Goal: Task Accomplishment & Management: Use online tool/utility

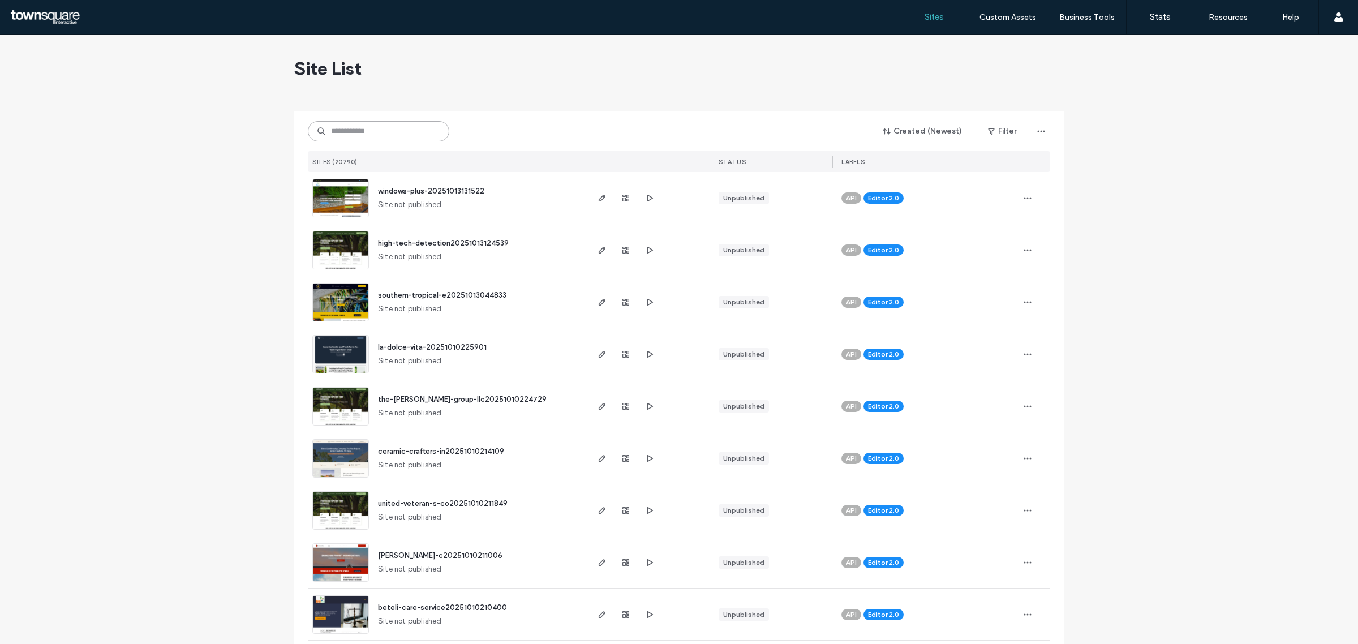
click at [402, 139] on input at bounding box center [379, 131] width 142 height 20
paste input "**********"
type input "**********"
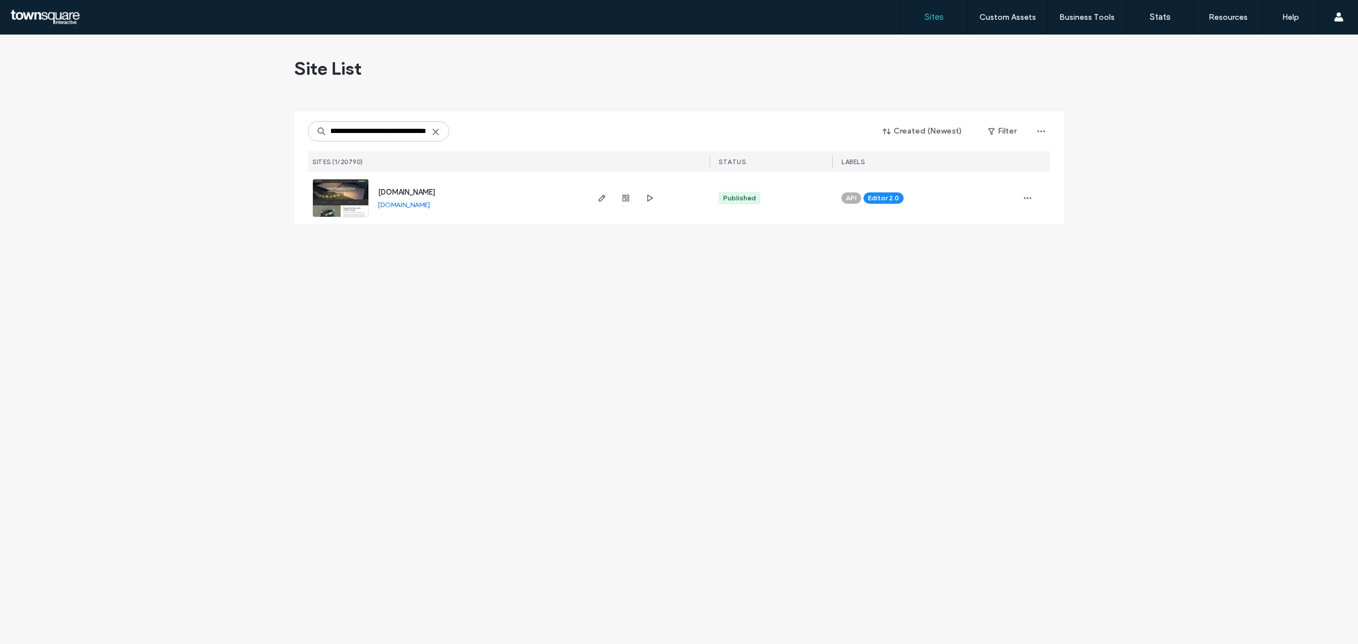
click at [413, 193] on span "[DOMAIN_NAME]" at bounding box center [406, 192] width 57 height 8
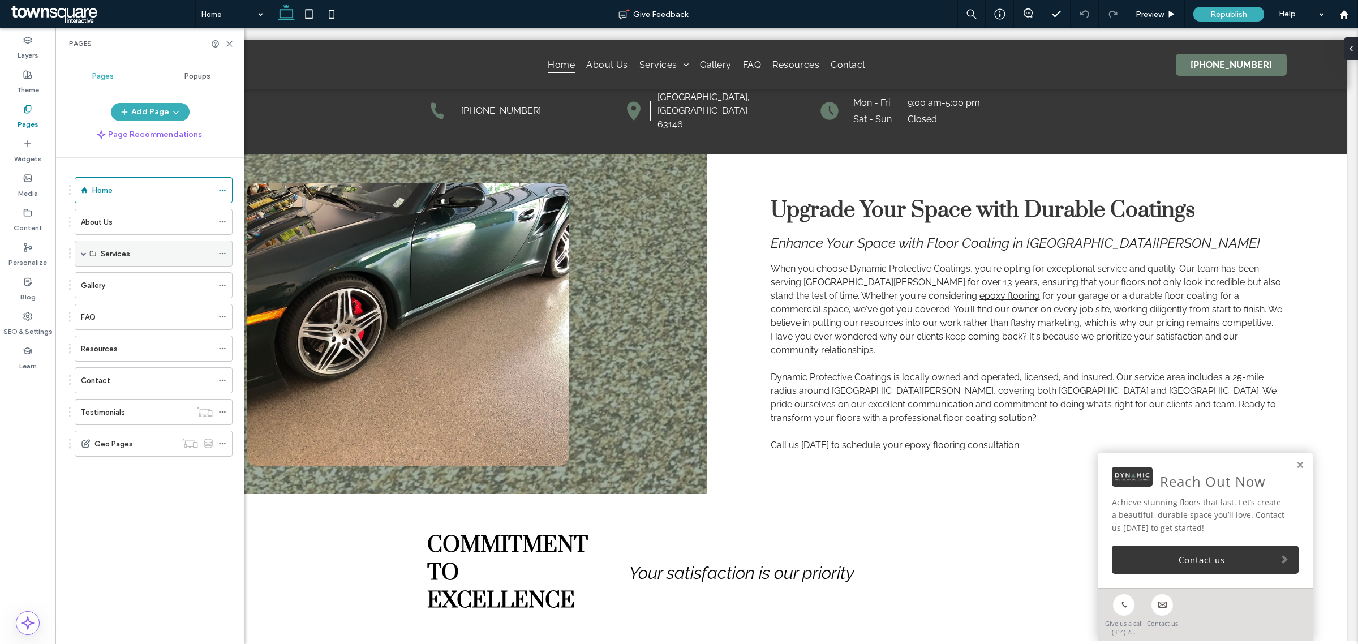
click at [82, 254] on span at bounding box center [84, 254] width 6 height 6
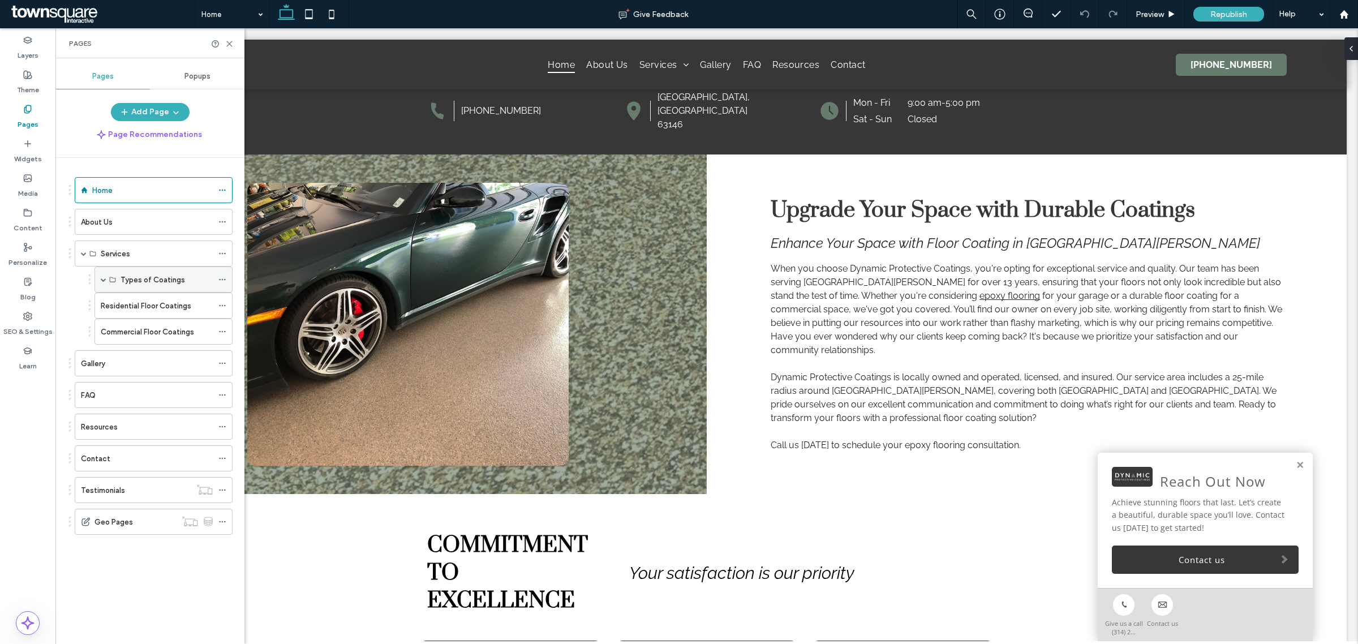
click at [138, 281] on label "Types of Coatings" at bounding box center [153, 280] width 65 height 20
click at [131, 309] on label "Residential Floor Coatings" at bounding box center [146, 306] width 91 height 20
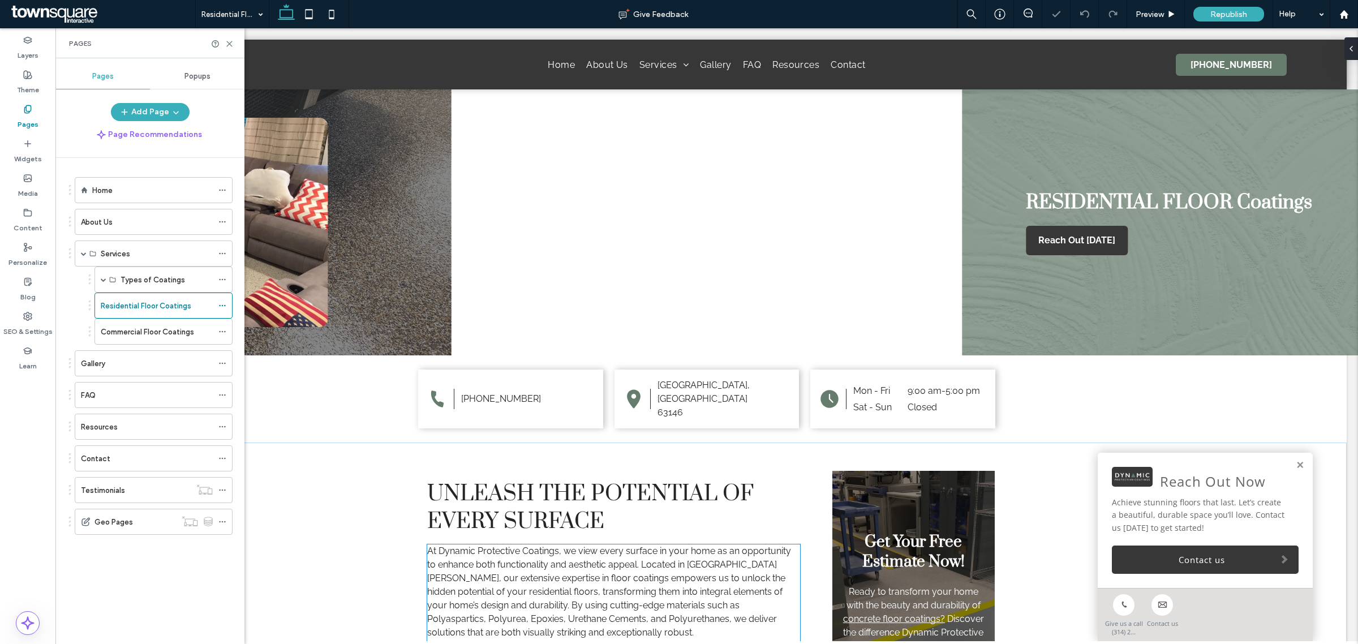
click at [555, 546] on span "At Dynamic Protective Coatings, we view every surface in your home as an opport…" at bounding box center [609, 592] width 364 height 92
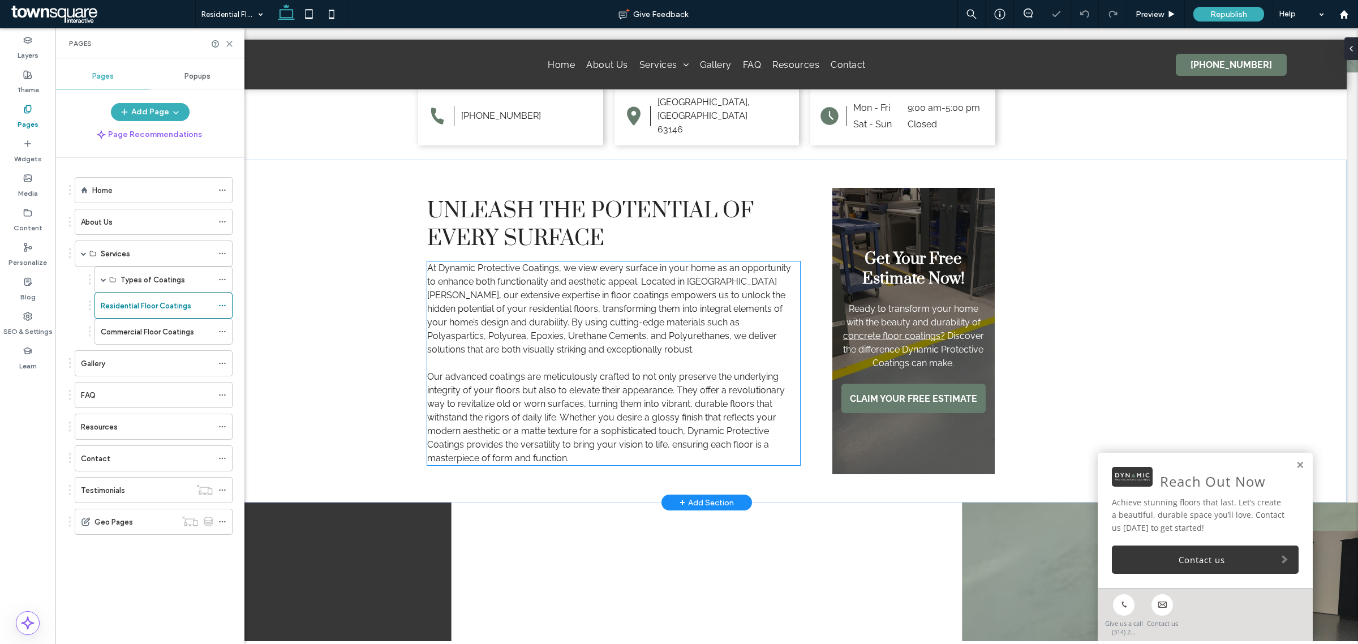
click at [555, 299] on span "At Dynamic Protective Coatings, we view every surface in your home as an opport…" at bounding box center [609, 309] width 364 height 92
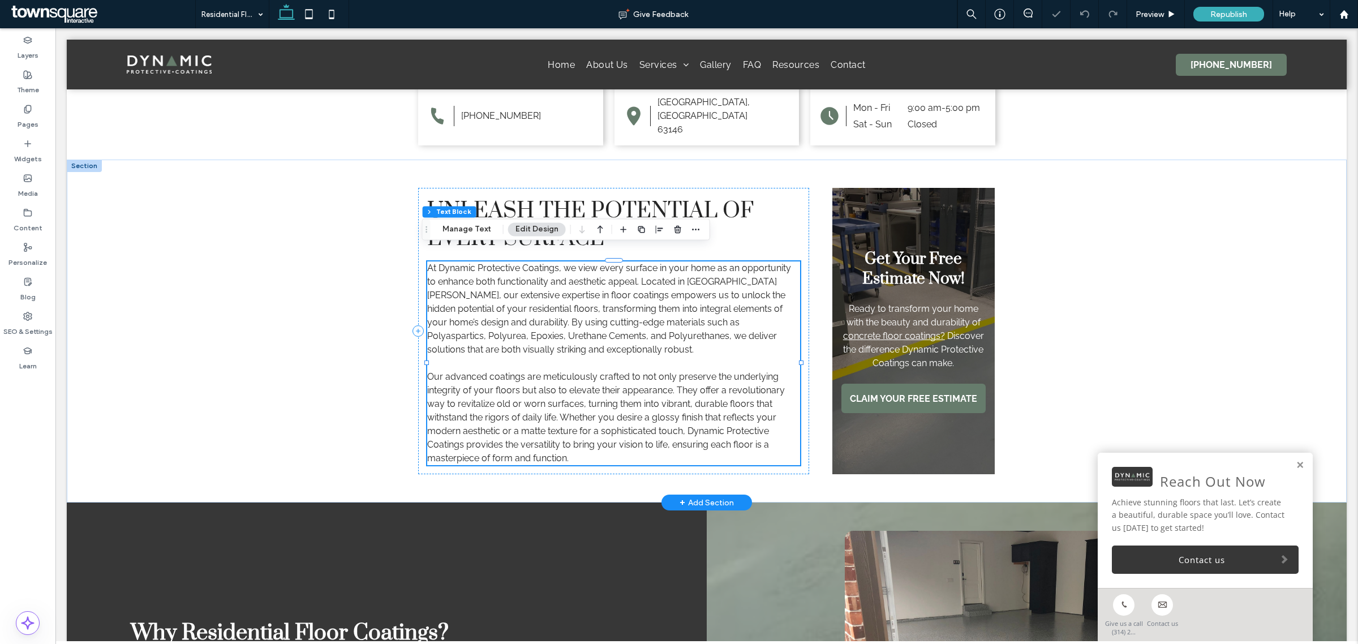
scroll to position [283, 0]
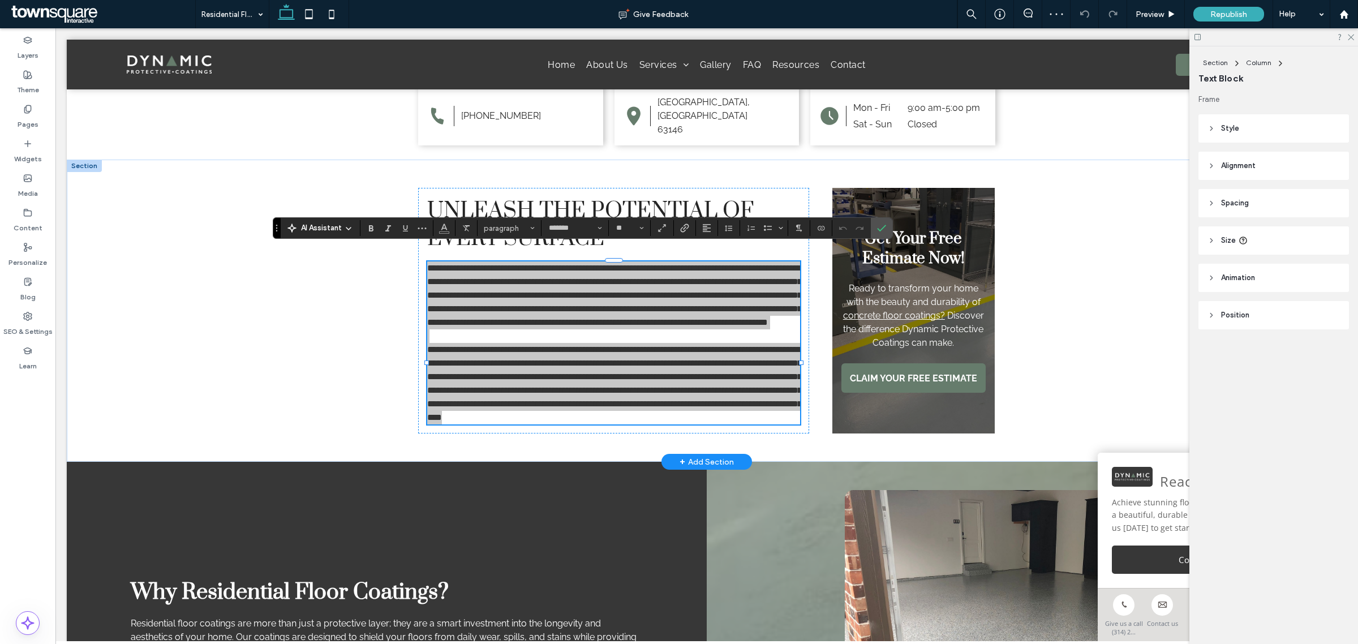
click at [320, 228] on span "AI Assistant" at bounding box center [321, 227] width 41 height 11
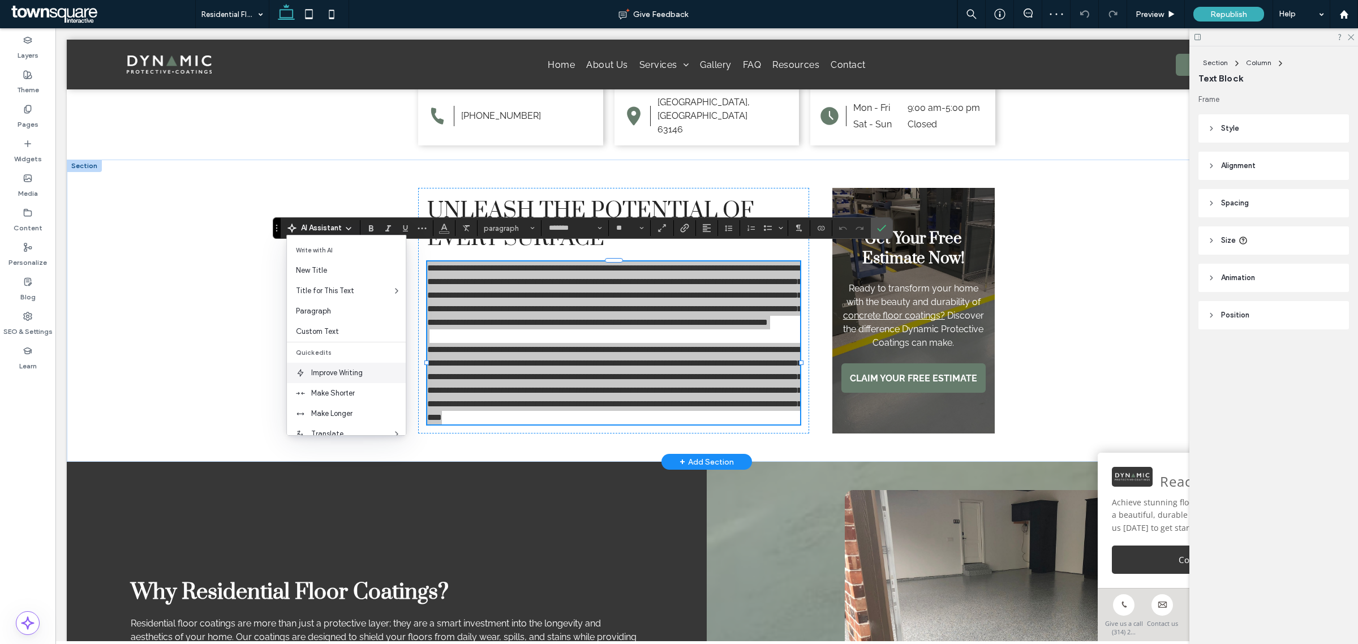
click at [344, 378] on span "Improve Writing" at bounding box center [358, 372] width 95 height 11
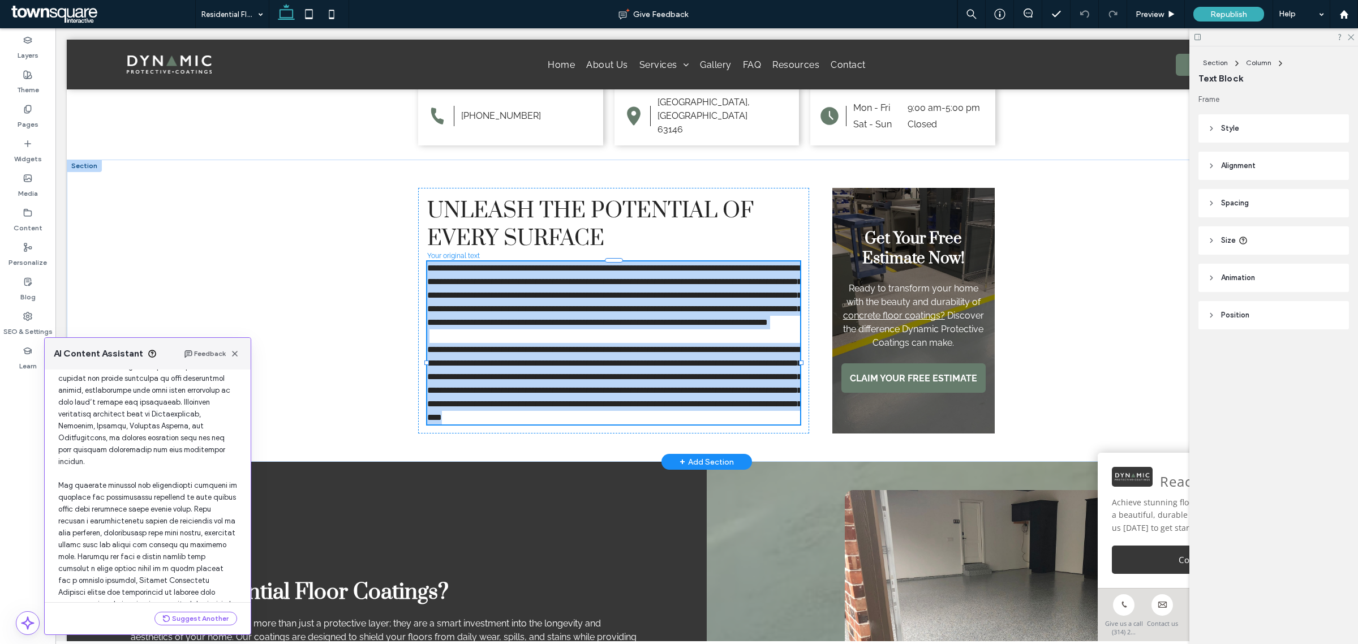
scroll to position [147, 0]
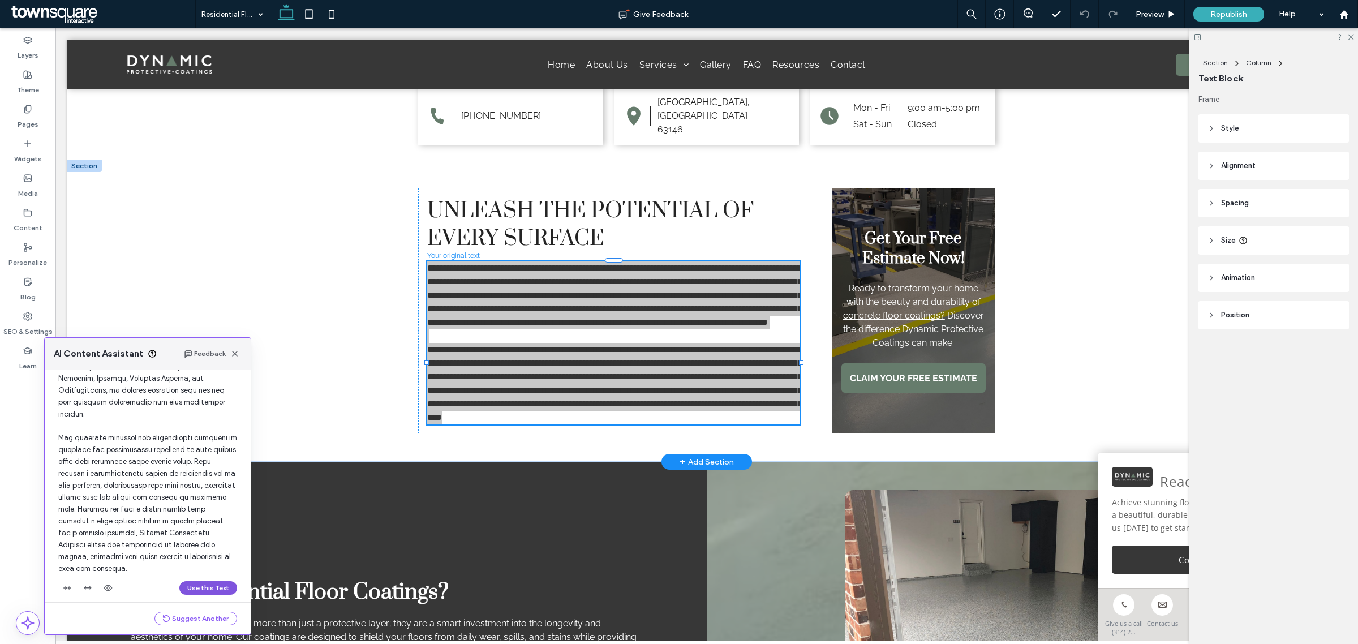
click at [196, 581] on button "Use this Text" at bounding box center [208, 588] width 58 height 14
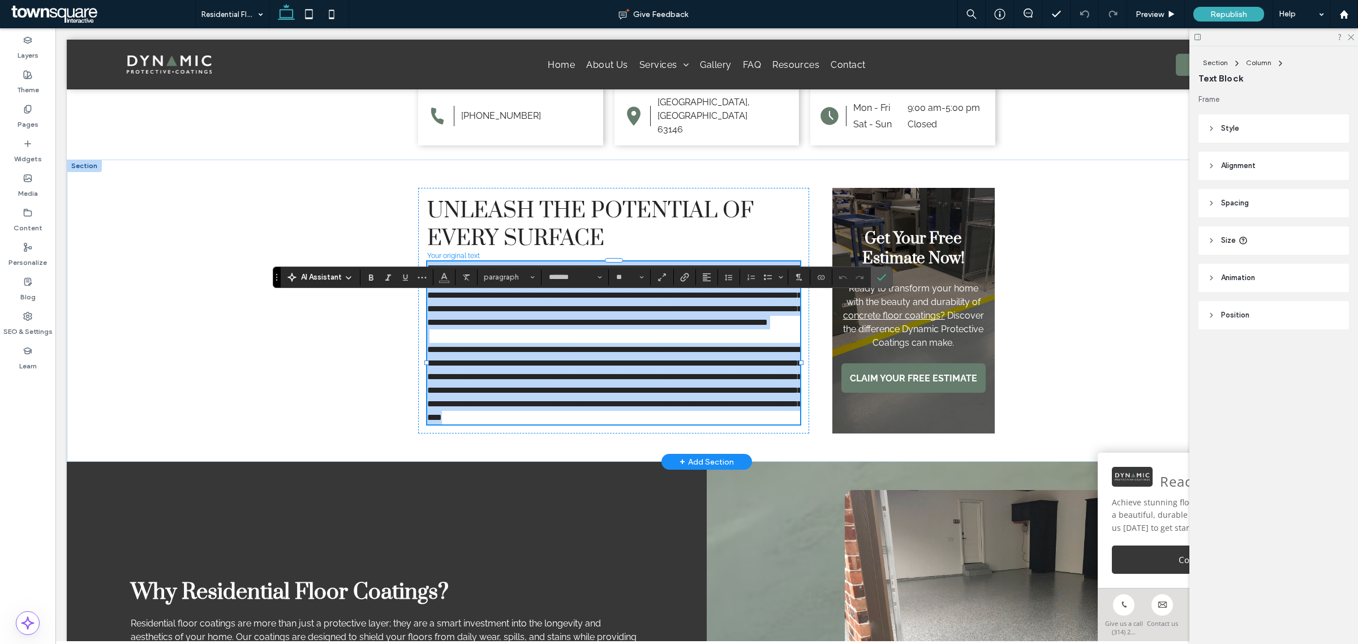
scroll to position [234, 0]
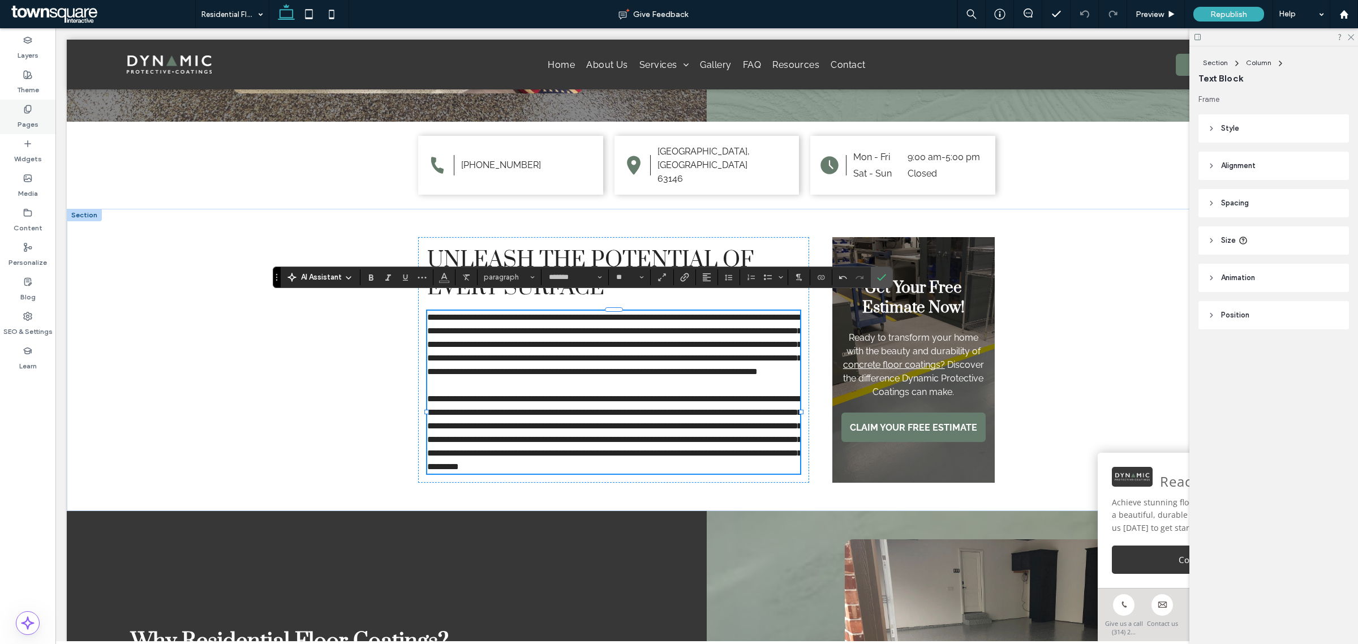
click at [34, 119] on label "Pages" at bounding box center [28, 122] width 21 height 16
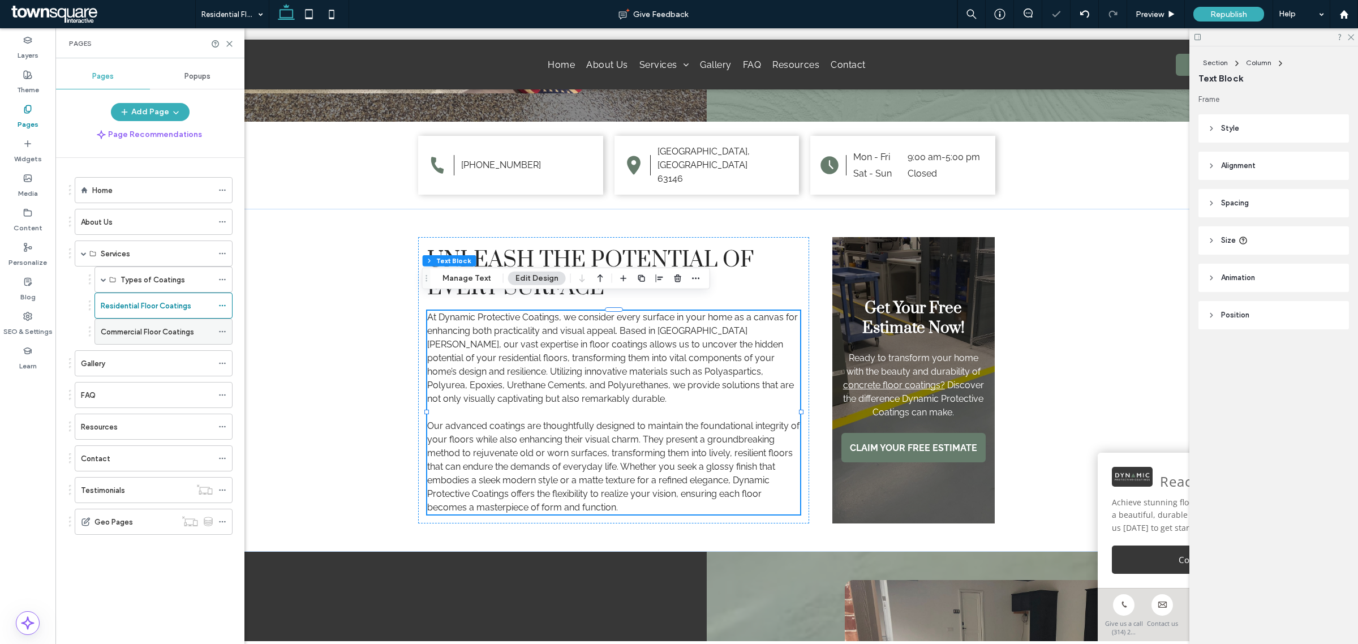
click at [128, 333] on label "Commercial Floor Coatings" at bounding box center [147, 332] width 93 height 20
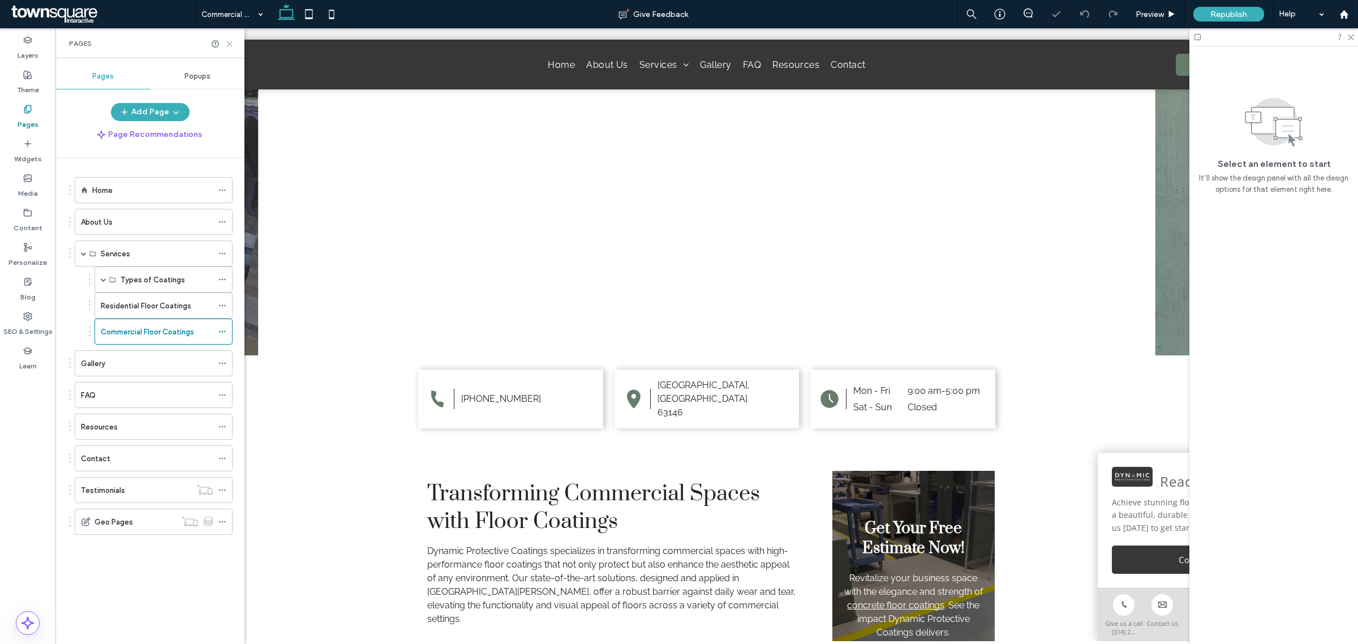
click at [228, 44] on use at bounding box center [229, 43] width 5 height 5
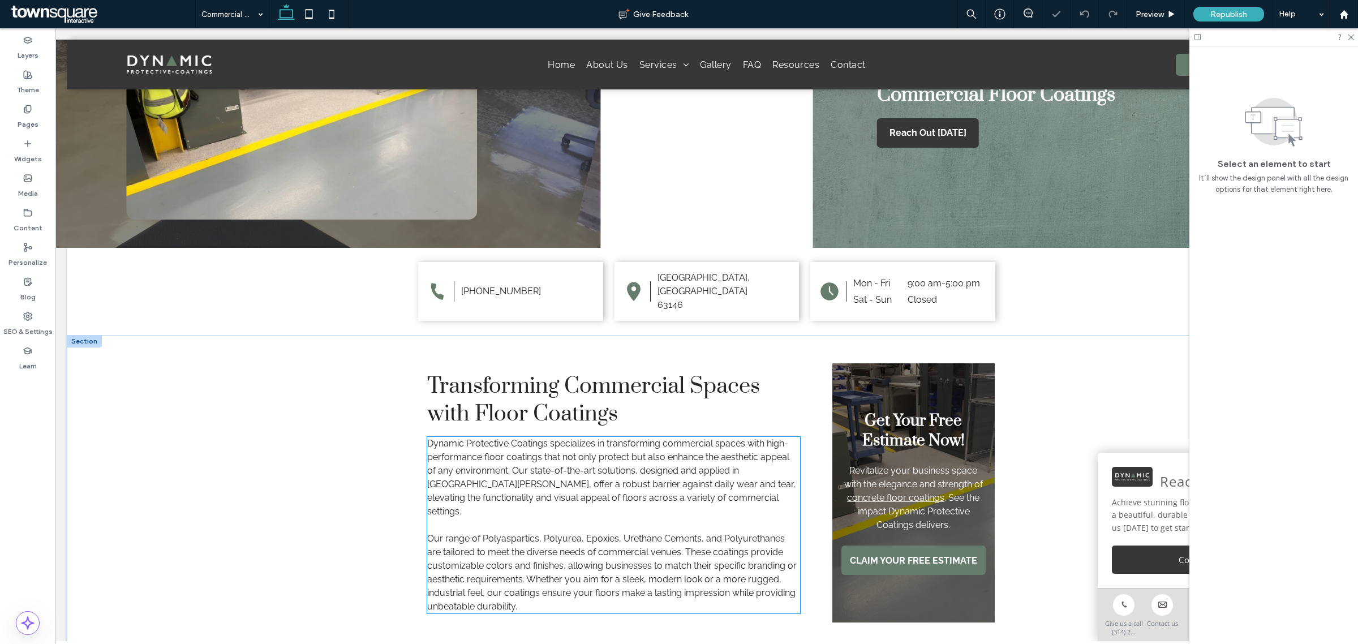
scroll to position [212, 0]
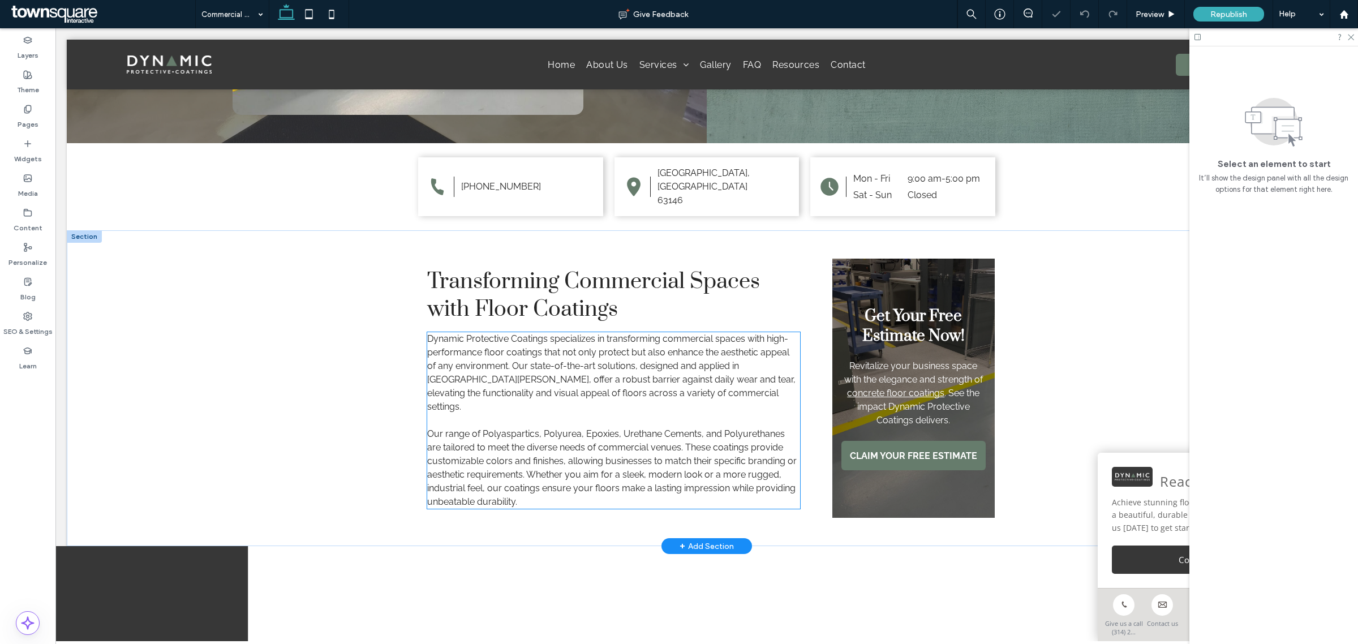
click at [515, 380] on span "Dynamic Protective Coatings specializes in transforming commercial spaces with …" at bounding box center [611, 372] width 368 height 79
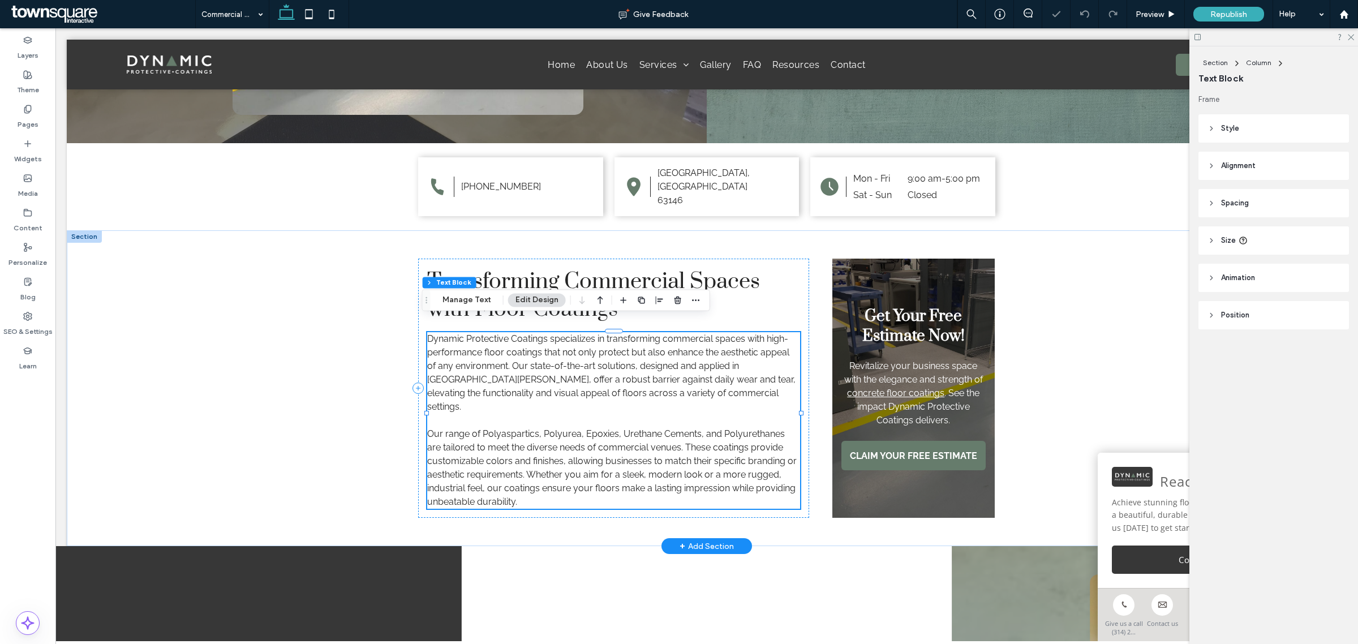
click at [515, 380] on div "Dynamic Protective Coatings specializes in transforming commercial spaces with …" at bounding box center [613, 420] width 373 height 177
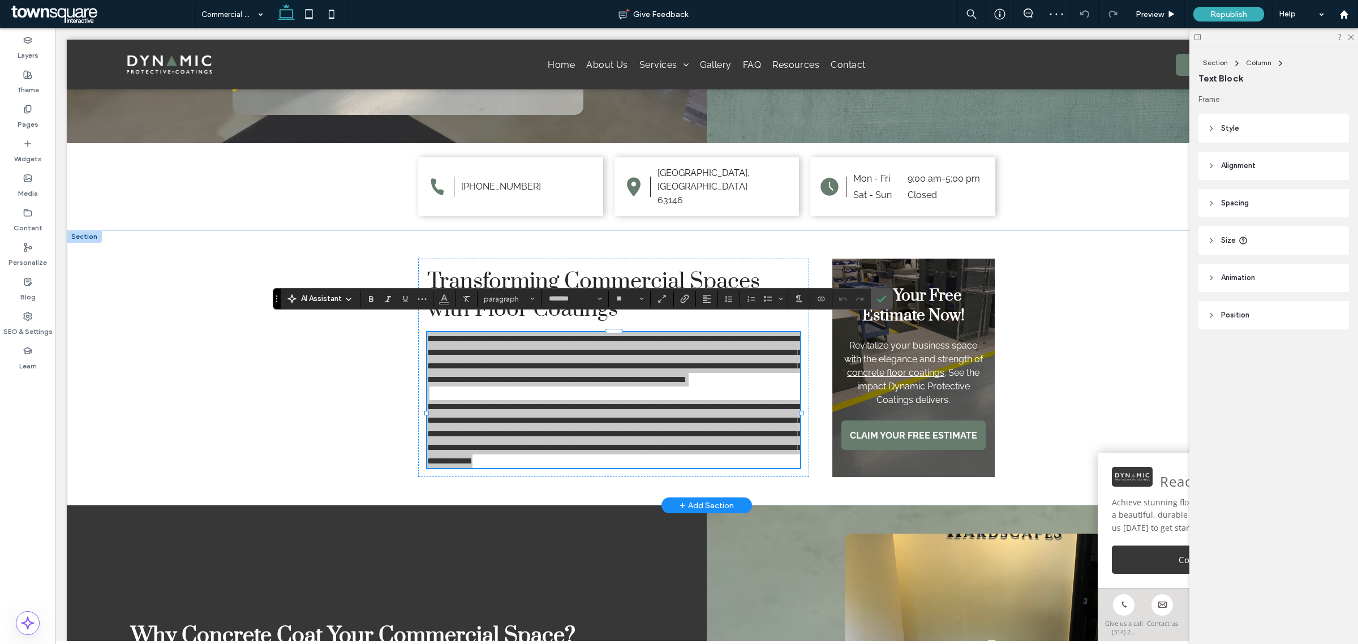
click at [338, 303] on span "AI Assistant" at bounding box center [321, 298] width 41 height 11
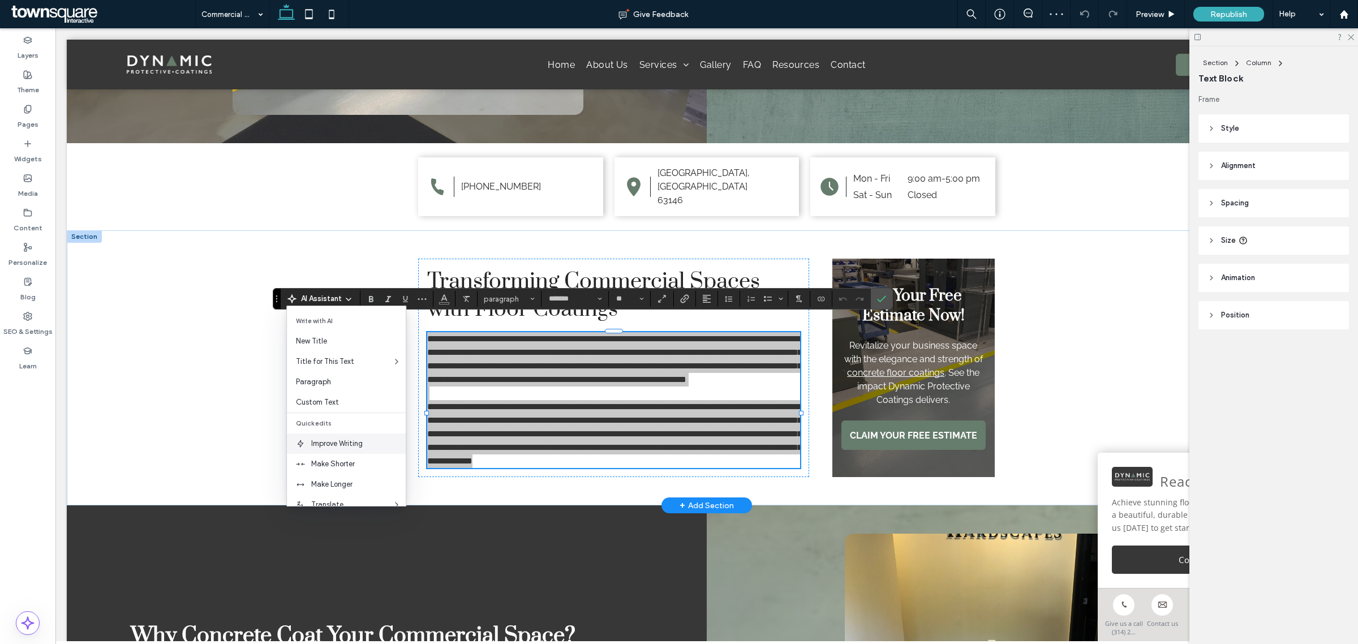
click at [346, 442] on span "Improve Writing" at bounding box center [358, 443] width 95 height 11
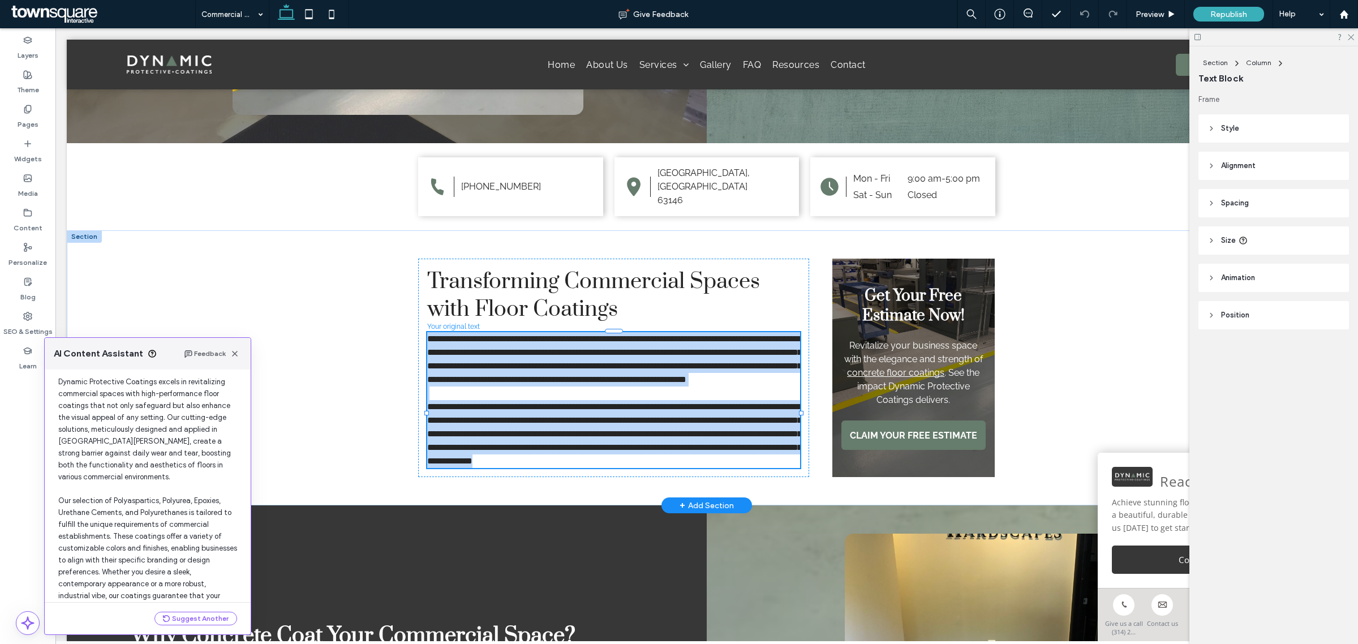
scroll to position [99, 0]
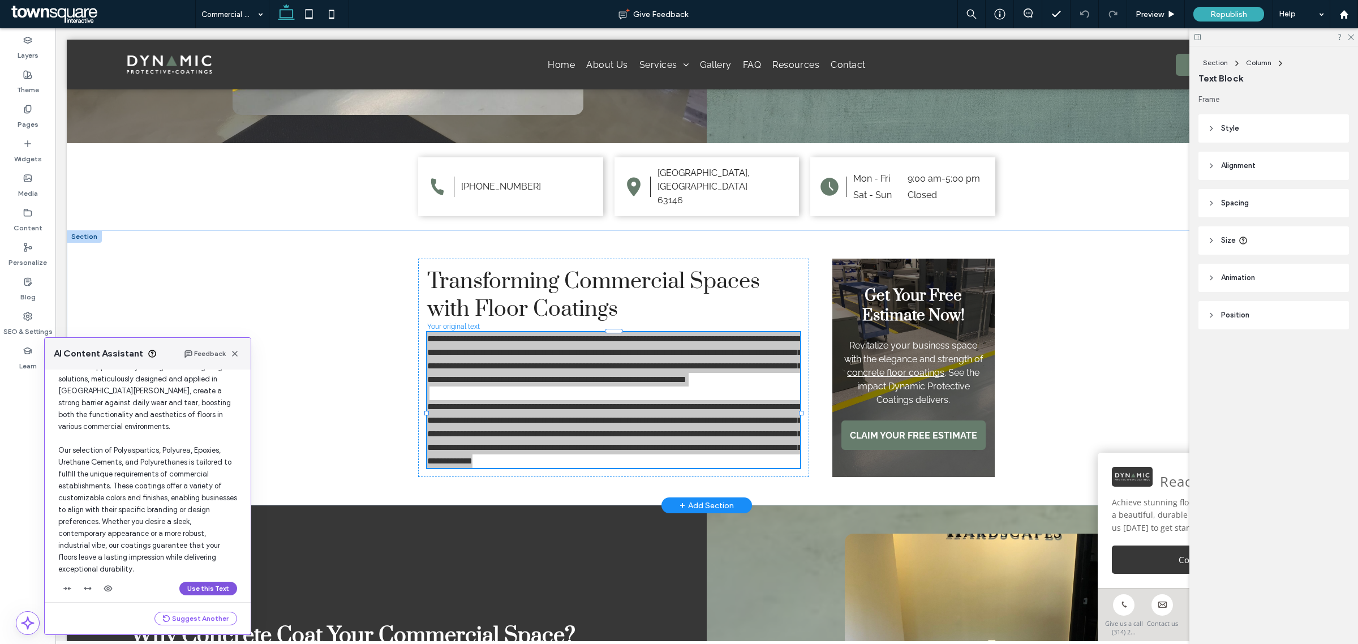
click at [222, 583] on button "Use this Text" at bounding box center [208, 589] width 58 height 14
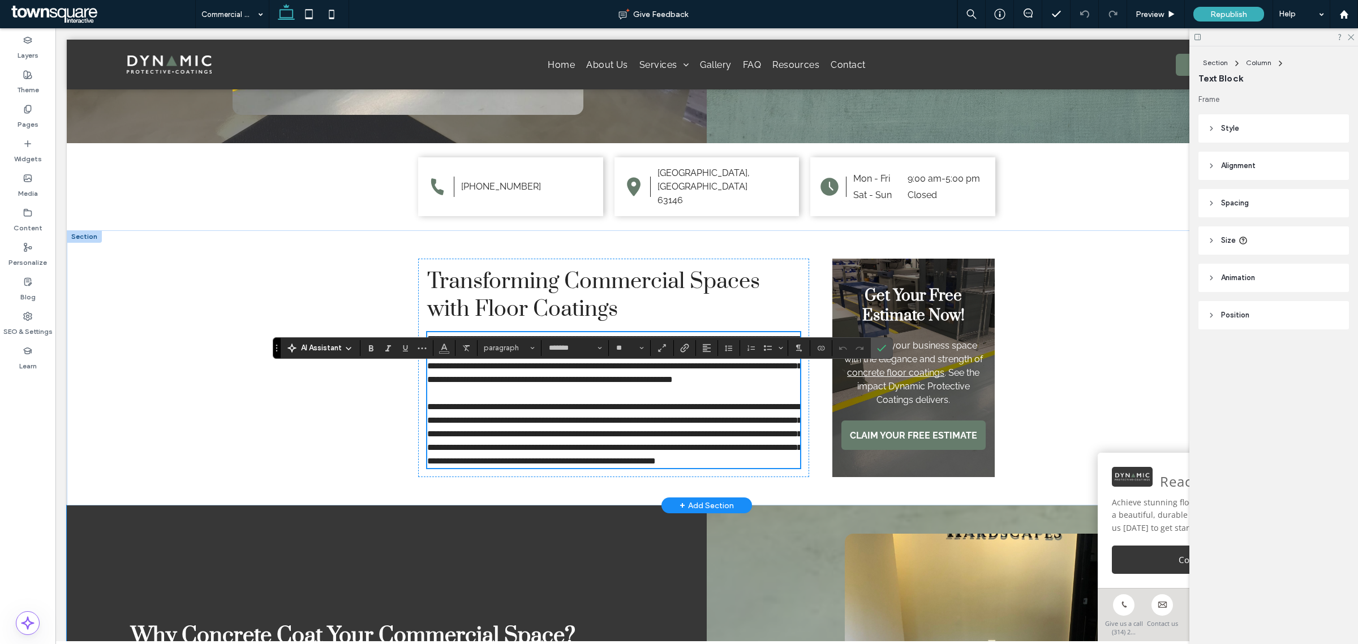
scroll to position [163, 0]
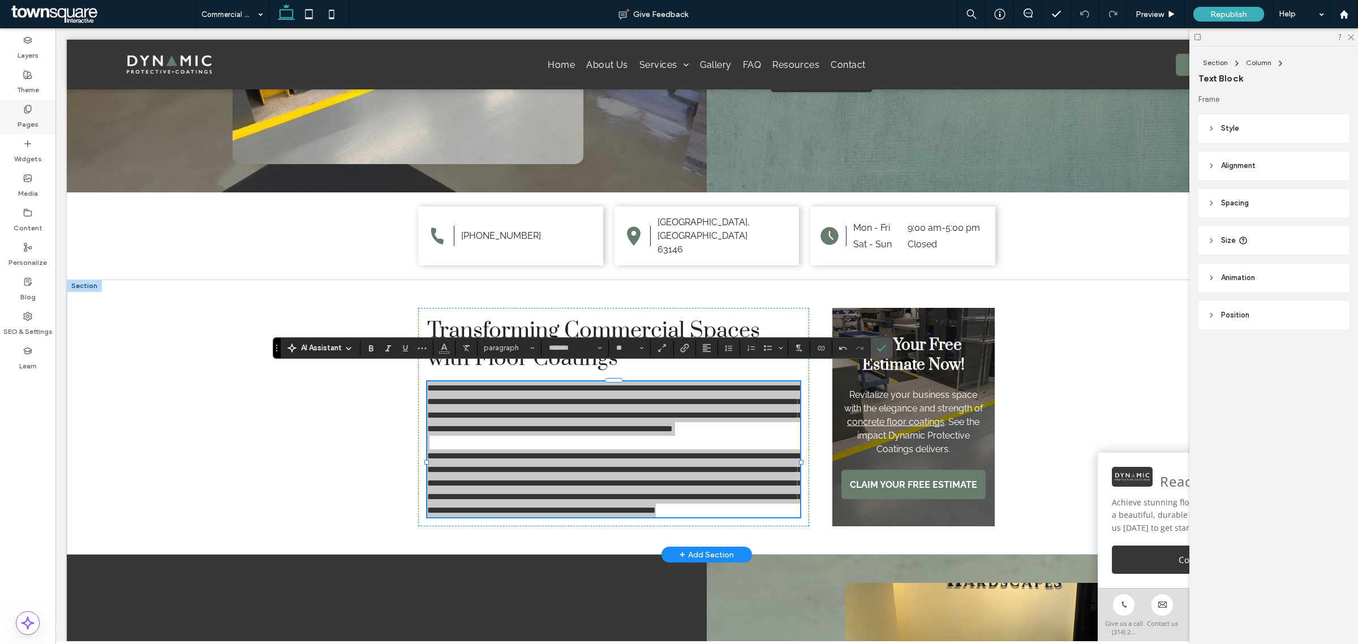
click at [34, 115] on label "Pages" at bounding box center [28, 122] width 21 height 16
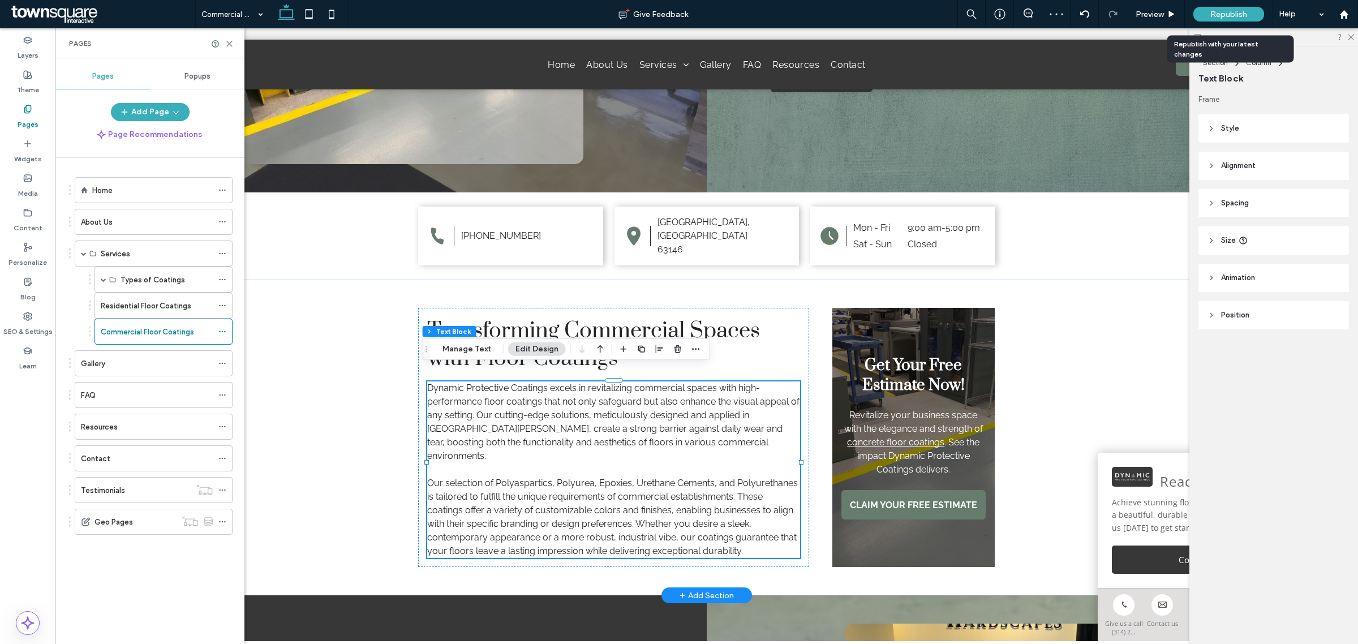
click at [1214, 12] on span "Republish" at bounding box center [1229, 15] width 37 height 10
